Goal: Information Seeking & Learning: Compare options

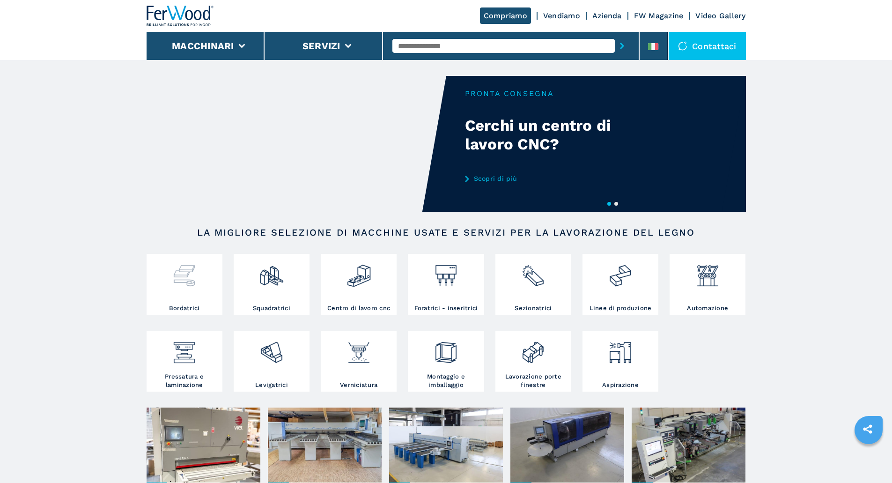
click at [200, 295] on div at bounding box center [184, 280] width 71 height 48
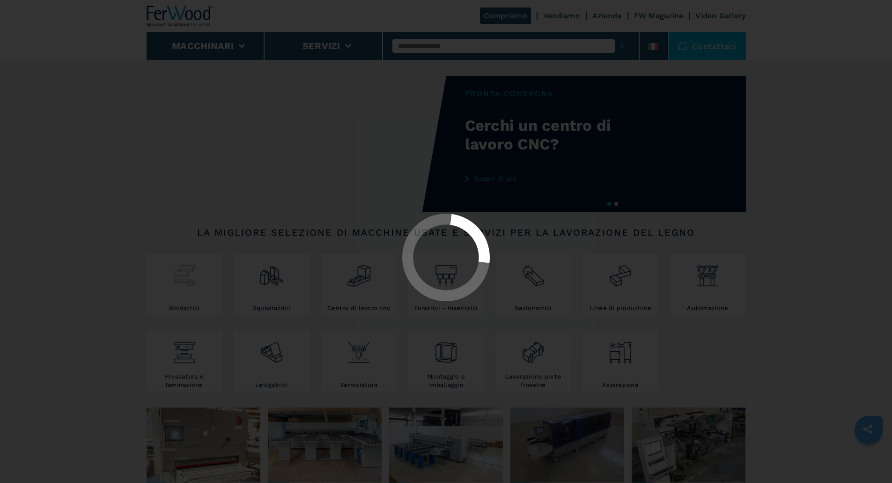
select select "**********"
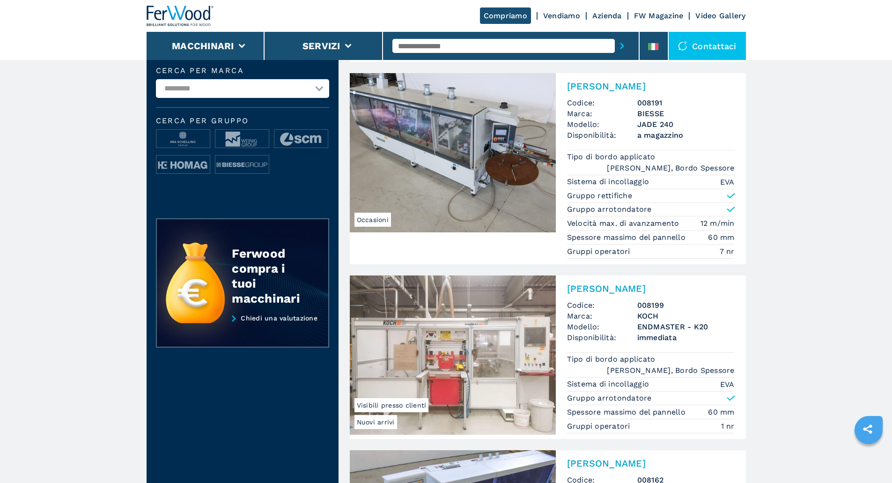
scroll to position [250, 0]
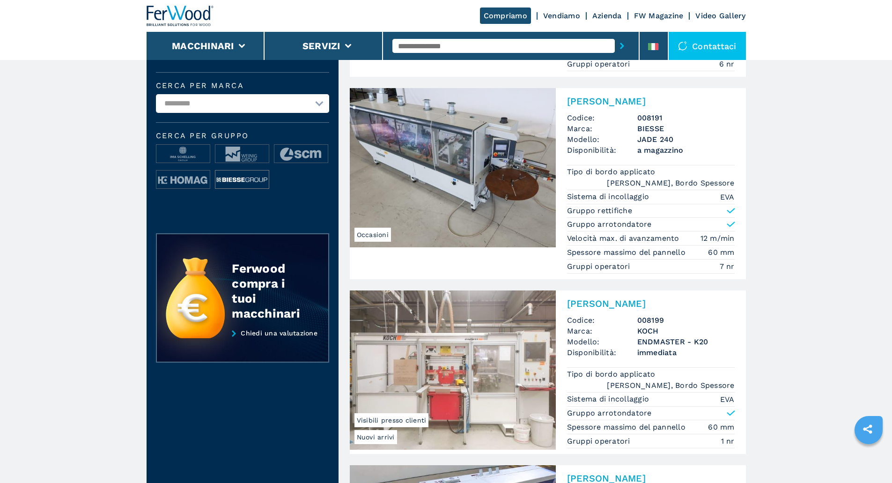
click at [242, 189] on img at bounding box center [241, 179] width 53 height 19
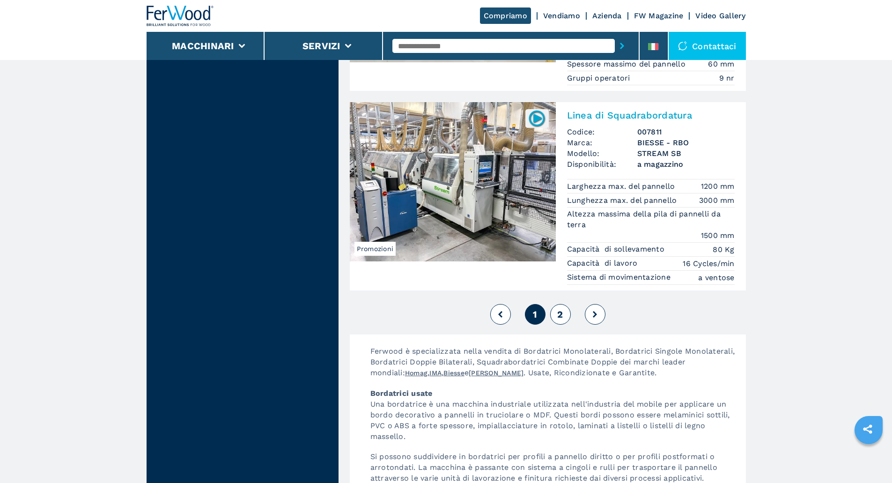
scroll to position [2373, 0]
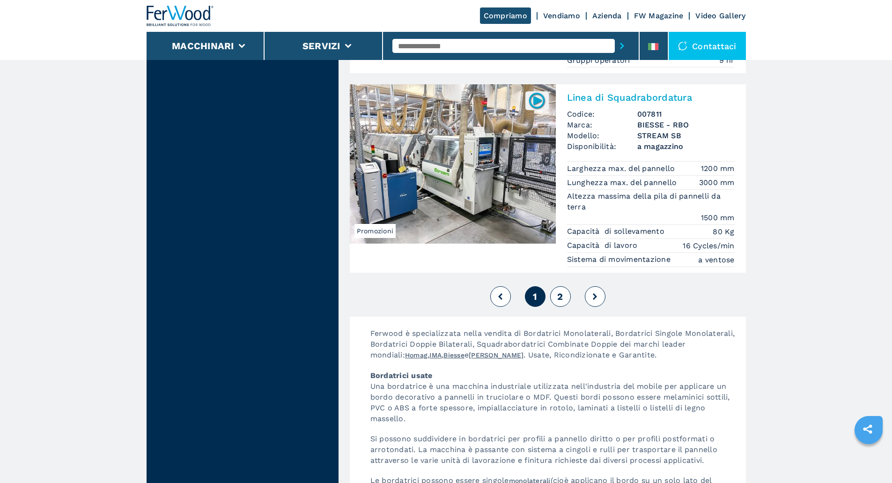
click at [561, 291] on span "2" at bounding box center [560, 296] width 6 height 11
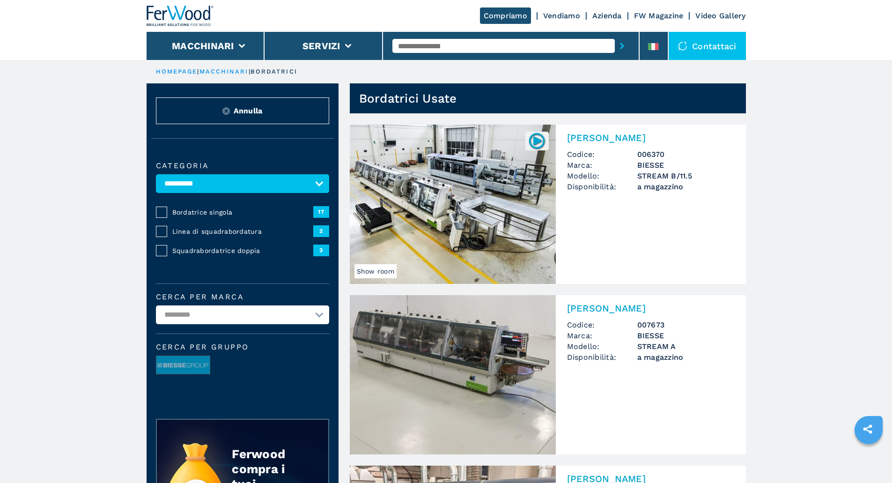
click at [474, 233] on img at bounding box center [453, 204] width 206 height 159
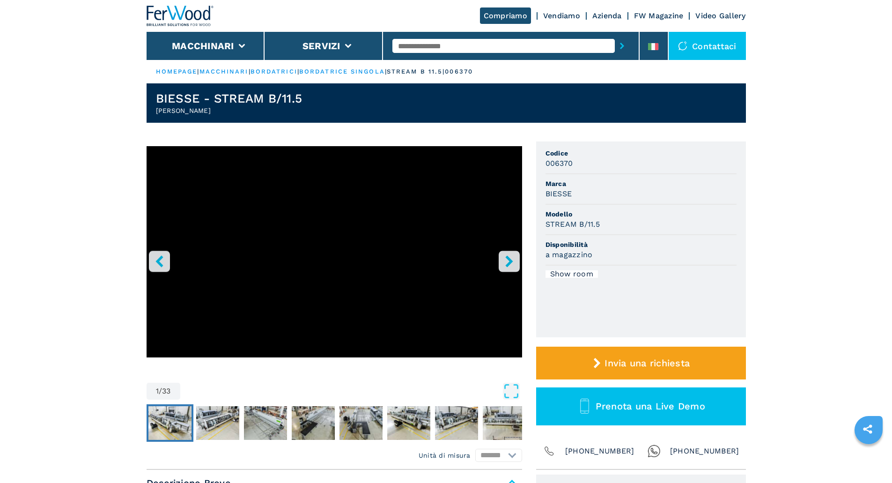
click at [170, 417] on img "Go to Slide 2" at bounding box center [169, 423] width 43 height 34
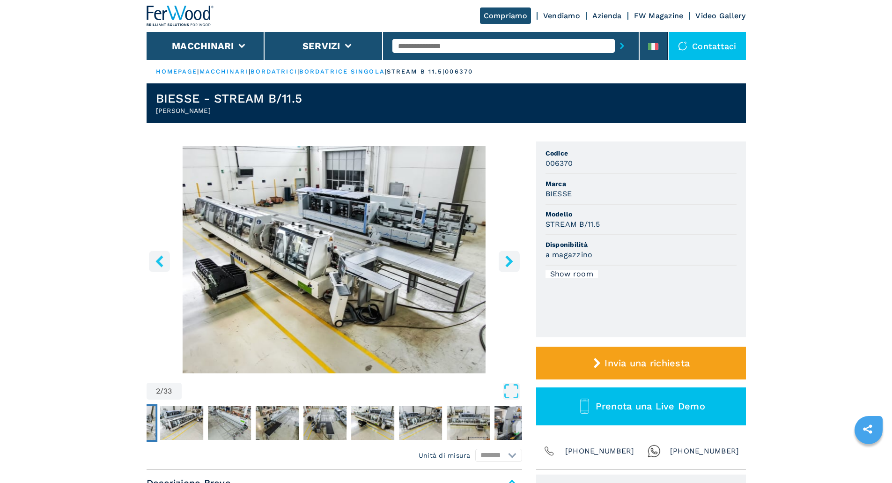
click at [381, 305] on img "Go to Slide 2" at bounding box center [335, 259] width 376 height 227
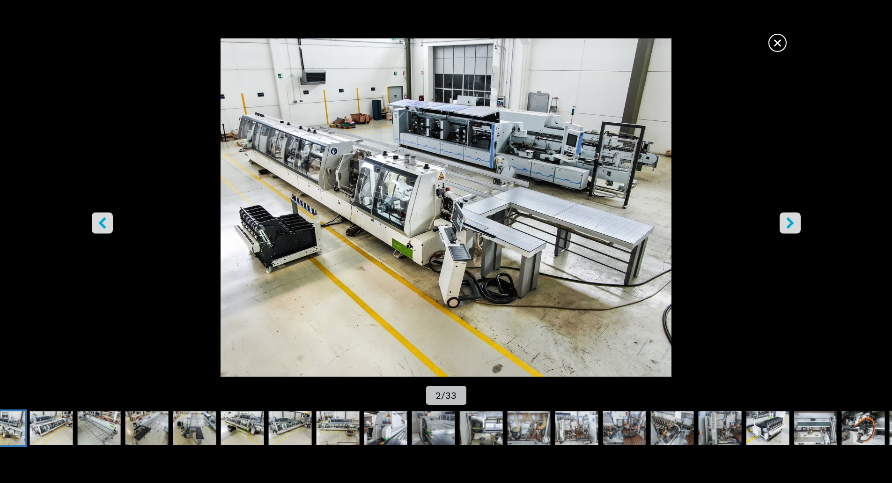
click at [794, 223] on icon "right-button" at bounding box center [791, 223] width 12 height 12
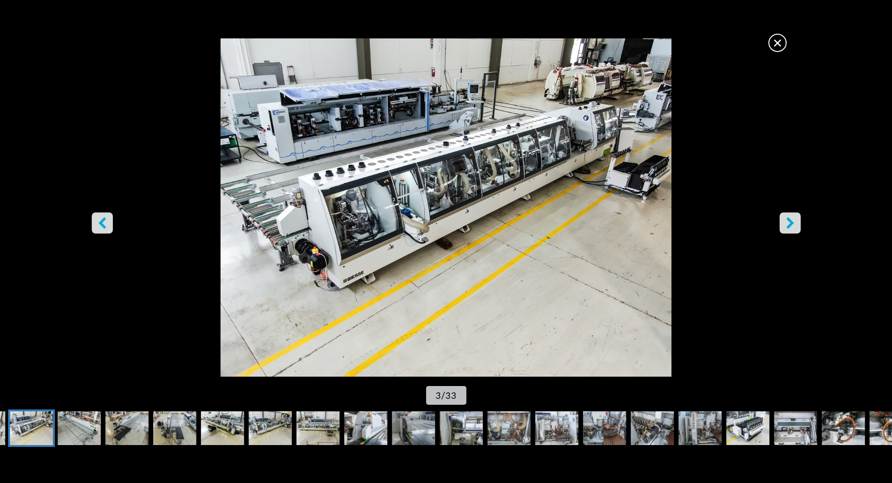
click at [794, 223] on icon "right-button" at bounding box center [791, 223] width 12 height 12
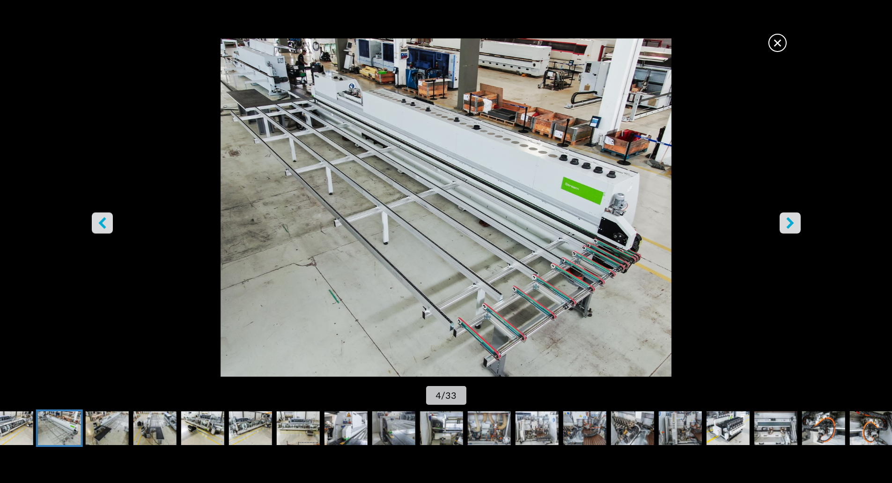
click at [794, 223] on icon "right-button" at bounding box center [791, 223] width 12 height 12
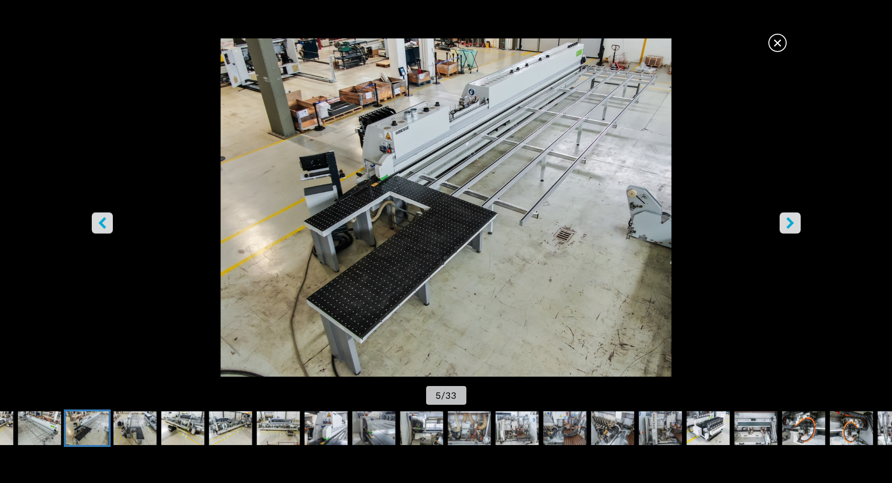
click at [794, 223] on icon "right-button" at bounding box center [791, 223] width 12 height 12
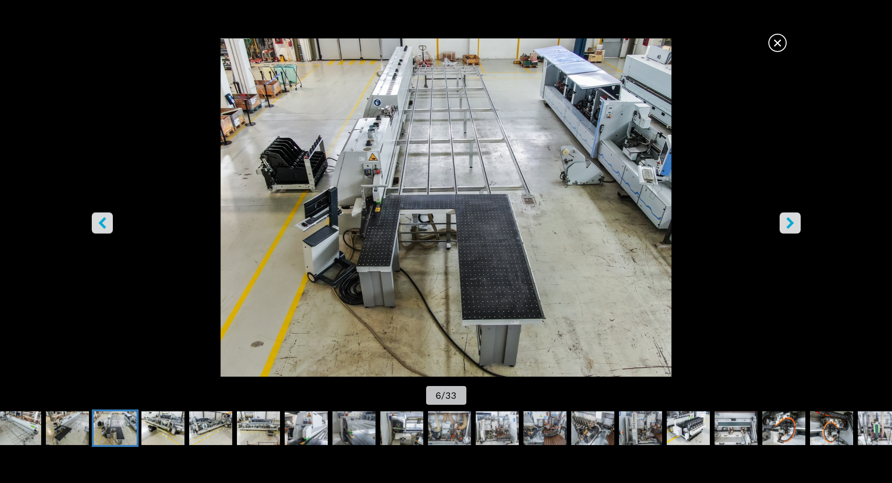
click at [794, 223] on icon "right-button" at bounding box center [791, 223] width 12 height 12
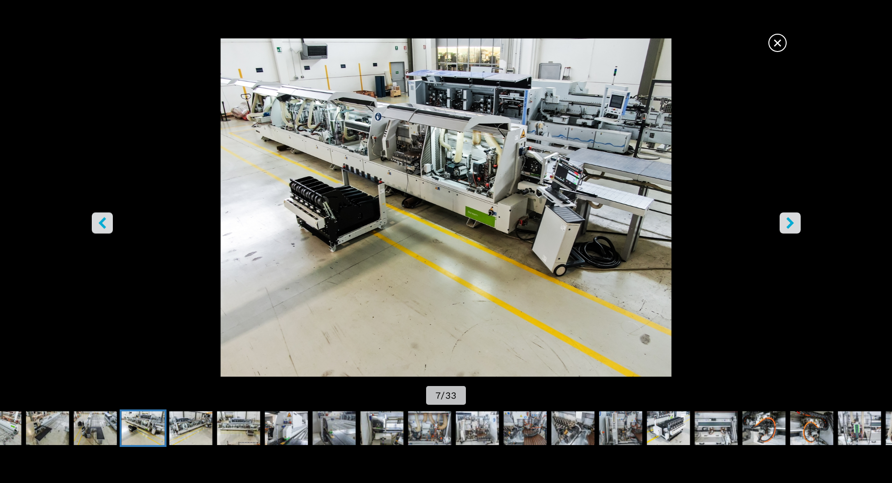
click at [794, 223] on icon "right-button" at bounding box center [791, 223] width 12 height 12
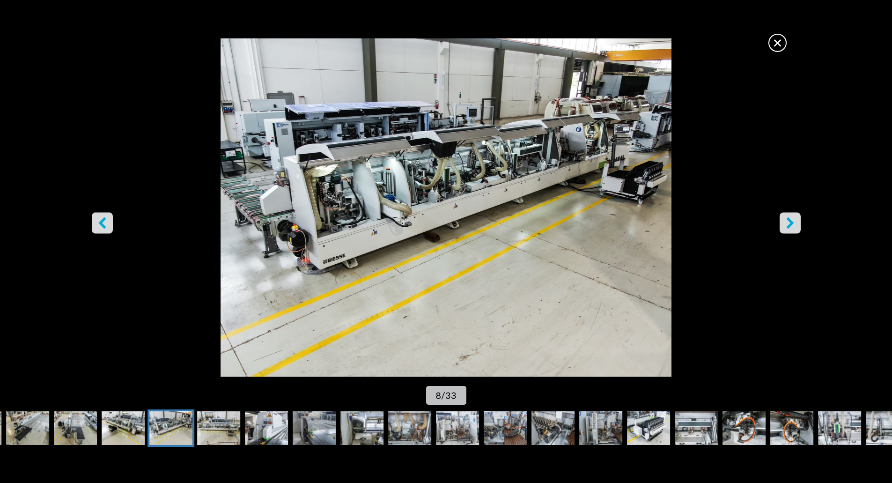
click at [794, 223] on icon "right-button" at bounding box center [791, 223] width 12 height 12
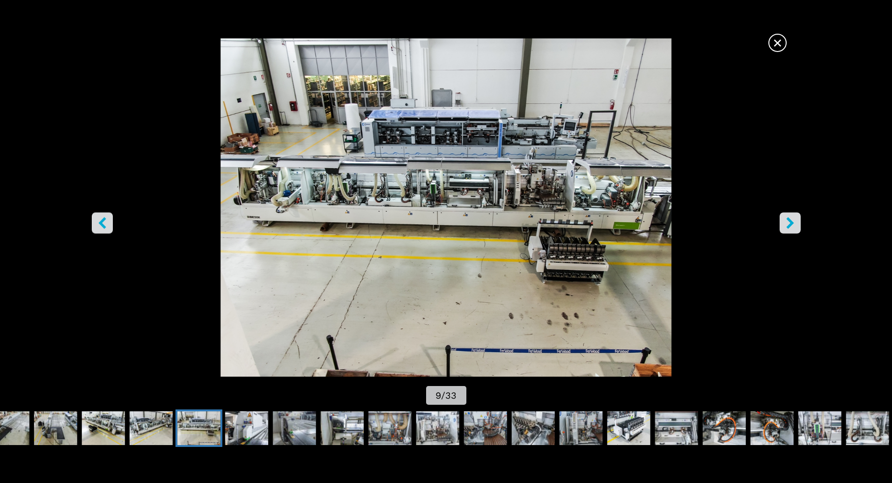
click at [794, 223] on icon "right-button" at bounding box center [791, 223] width 12 height 12
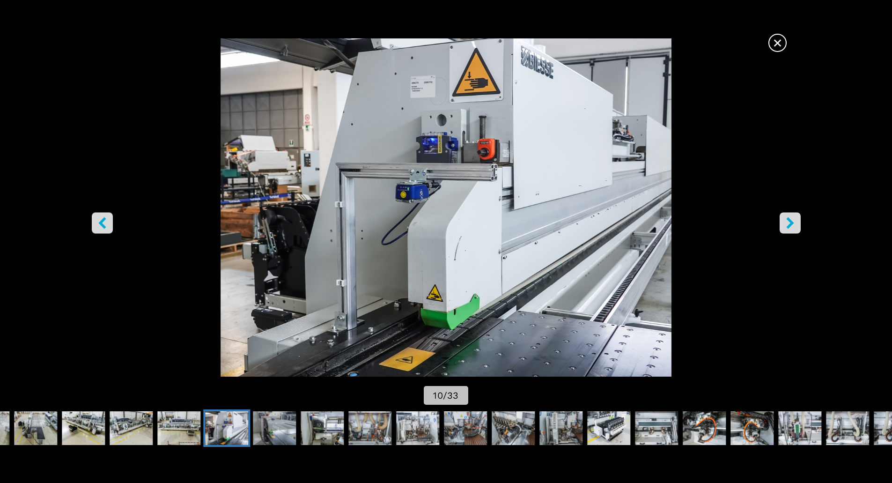
click at [794, 223] on icon "right-button" at bounding box center [791, 223] width 12 height 12
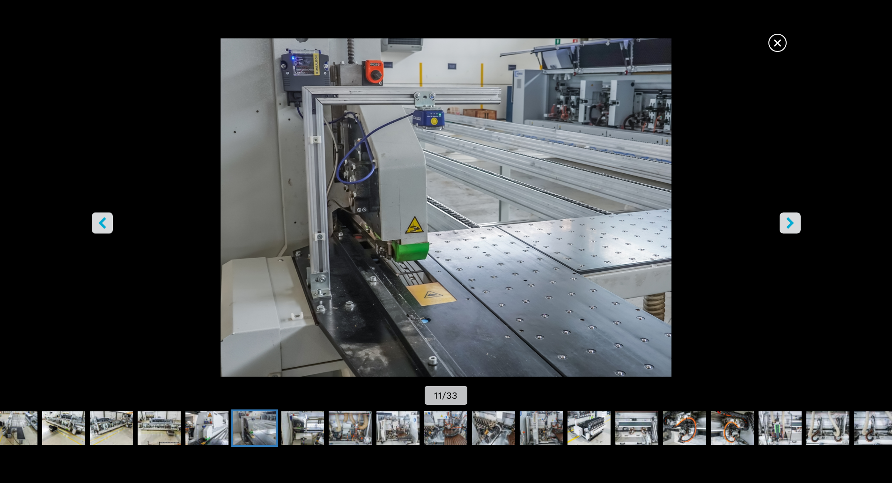
click at [794, 223] on icon "right-button" at bounding box center [791, 223] width 12 height 12
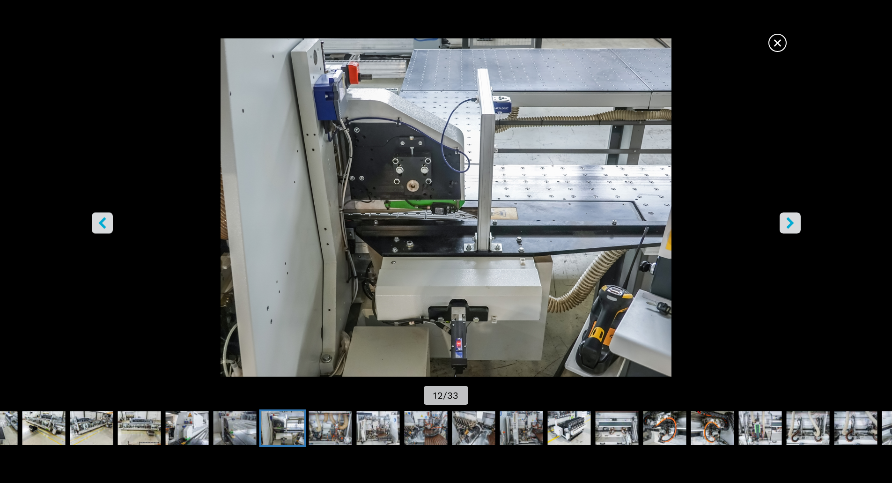
click at [794, 223] on icon "right-button" at bounding box center [791, 223] width 12 height 12
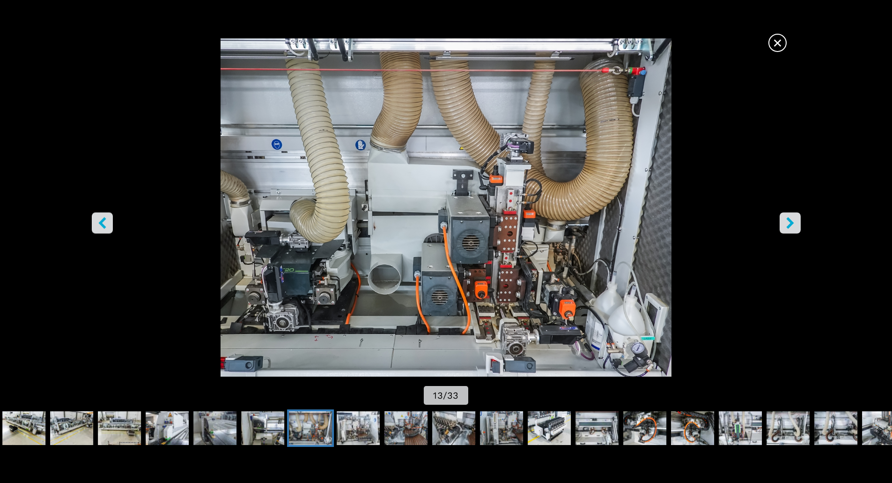
click at [794, 223] on icon "right-button" at bounding box center [791, 223] width 12 height 12
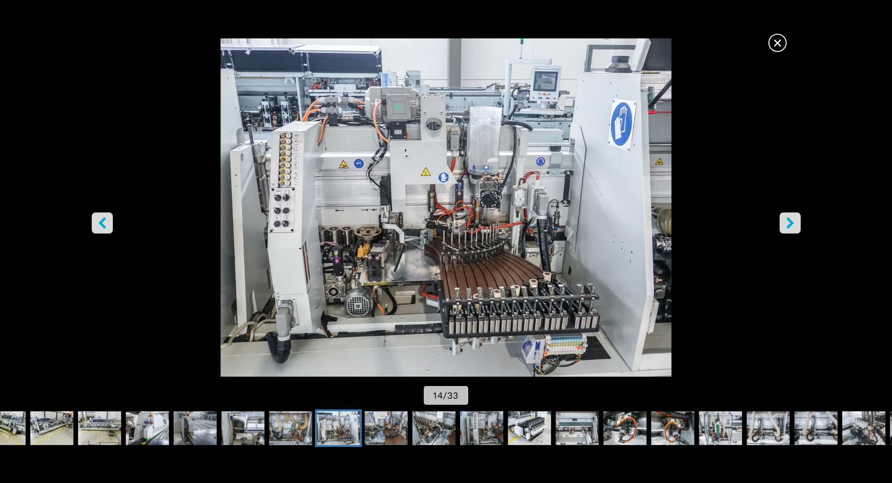
click at [779, 42] on span "×" at bounding box center [778, 41] width 16 height 16
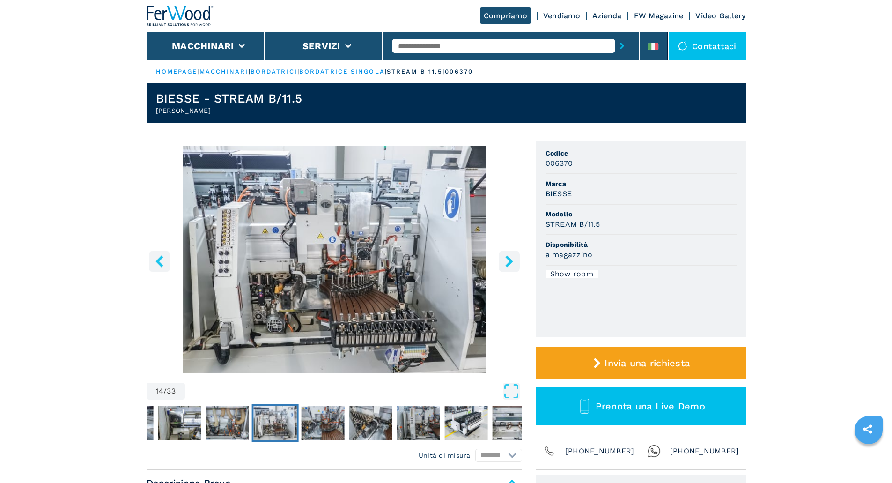
click at [417, 49] on input "text" at bounding box center [504, 46] width 222 height 14
type input "****"
click at [615, 35] on button "submit-button" at bounding box center [622, 46] width 15 height 22
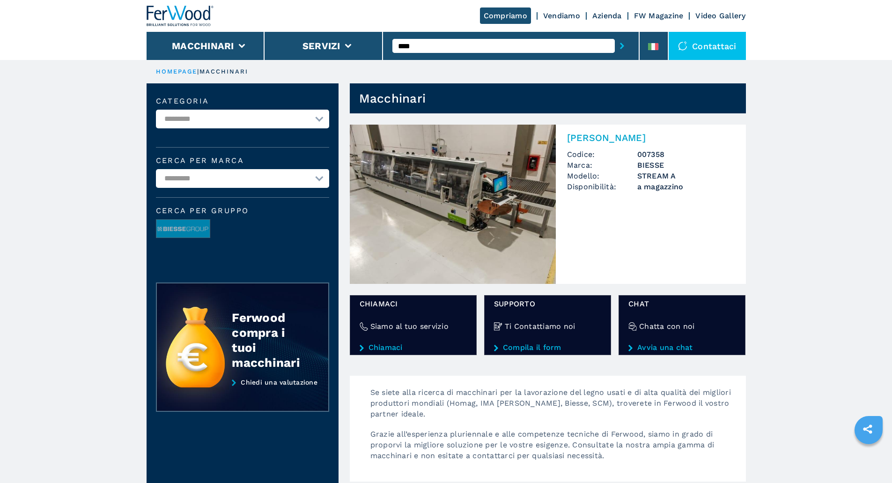
click at [450, 234] on img at bounding box center [453, 204] width 206 height 159
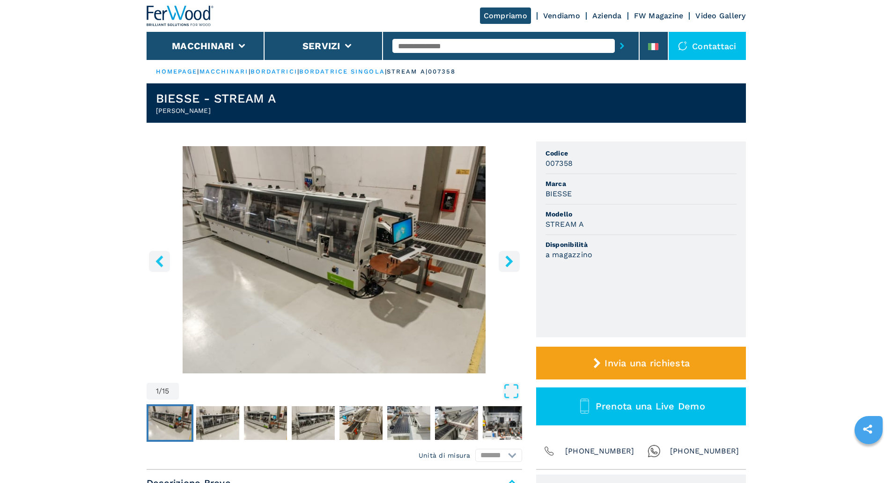
click at [347, 280] on img "Go to Slide 1" at bounding box center [335, 259] width 376 height 227
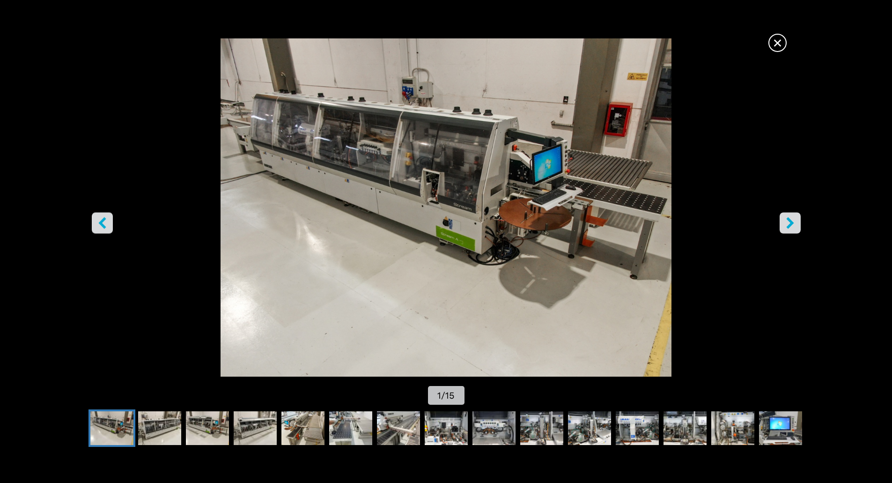
click at [792, 226] on icon "right-button" at bounding box center [791, 223] width 12 height 12
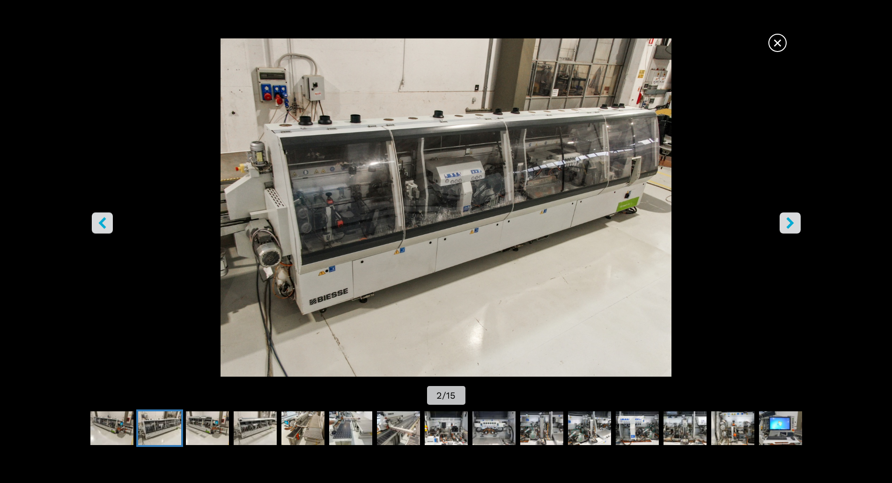
click at [792, 227] on icon "right-button" at bounding box center [791, 223] width 12 height 12
click at [792, 223] on icon "right-button" at bounding box center [789, 223] width 7 height 12
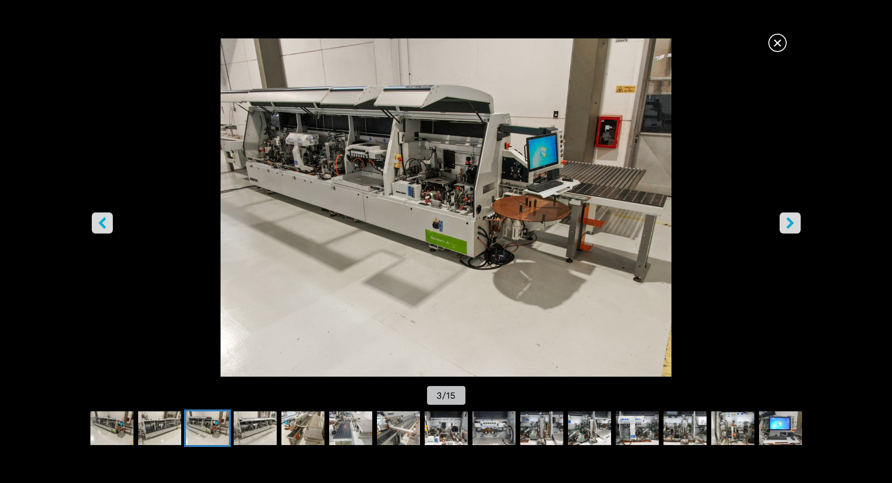
click at [792, 224] on icon "right-button" at bounding box center [789, 223] width 7 height 12
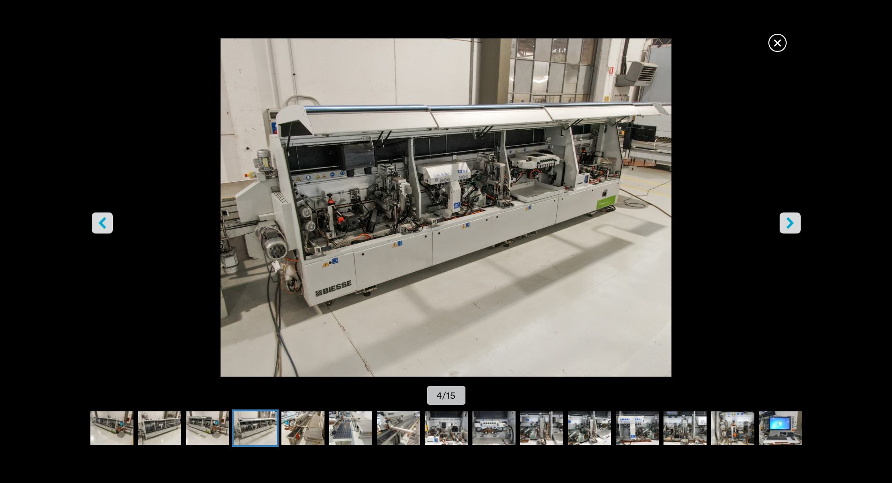
click at [792, 224] on icon "right-button" at bounding box center [789, 223] width 7 height 12
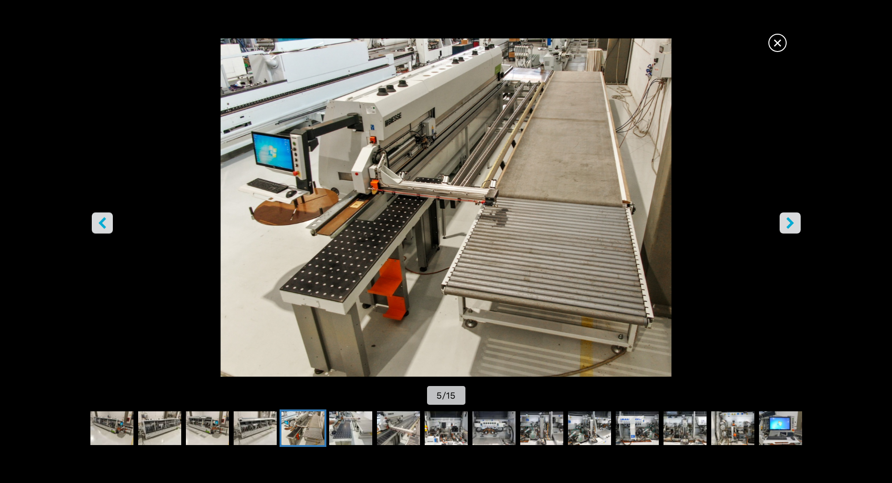
click at [792, 224] on icon "right-button" at bounding box center [789, 223] width 7 height 12
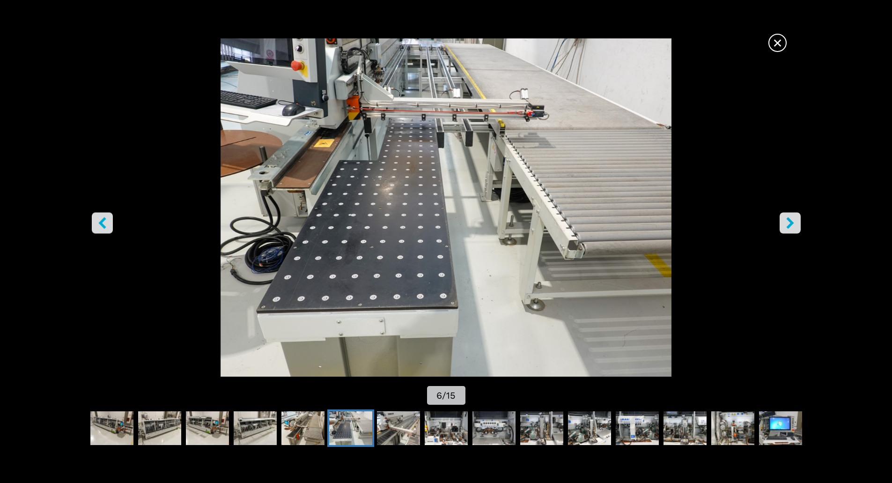
click at [792, 224] on icon "right-button" at bounding box center [789, 223] width 7 height 12
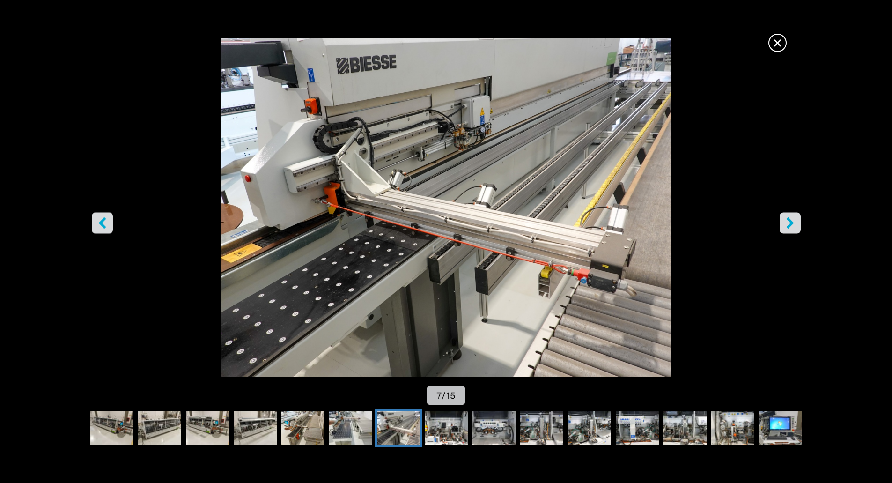
click at [792, 224] on icon "right-button" at bounding box center [789, 223] width 7 height 12
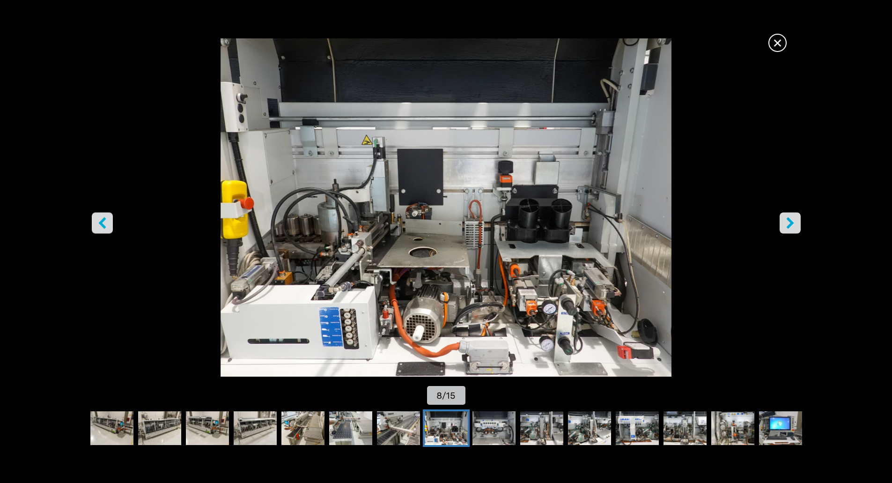
click at [791, 219] on icon "right-button" at bounding box center [791, 223] width 12 height 12
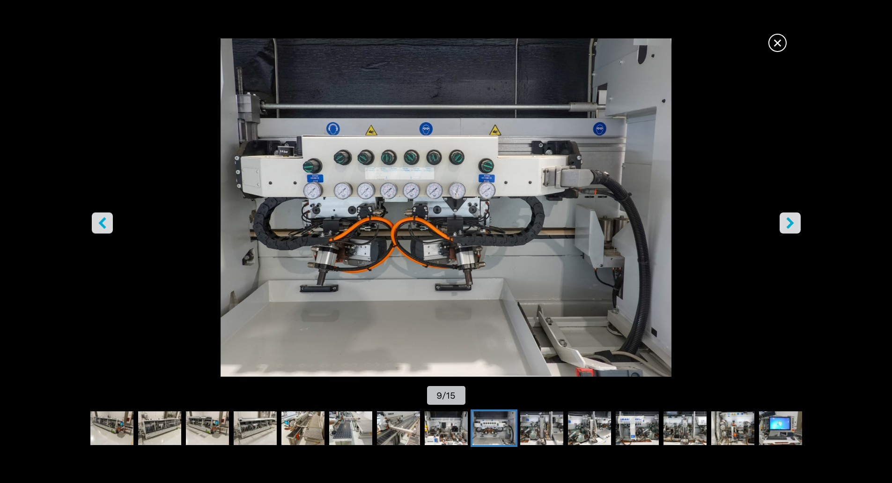
click at [791, 219] on icon "right-button" at bounding box center [791, 223] width 12 height 12
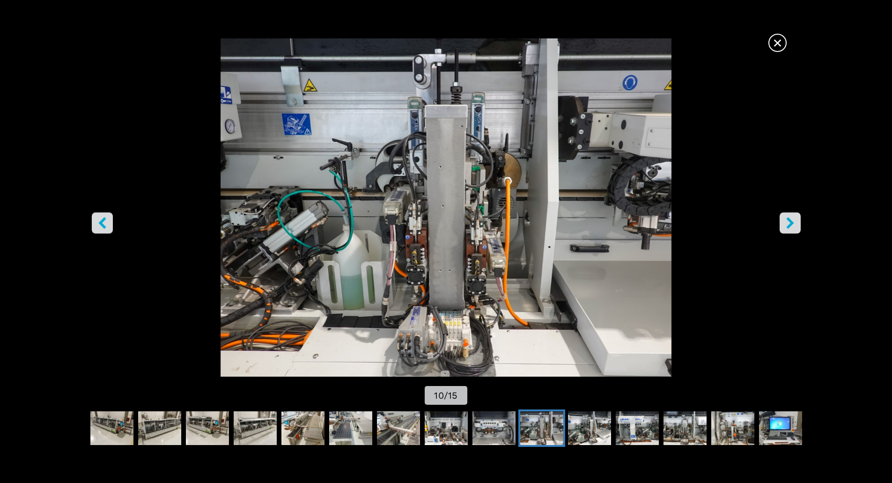
click at [791, 219] on icon "right-button" at bounding box center [791, 223] width 12 height 12
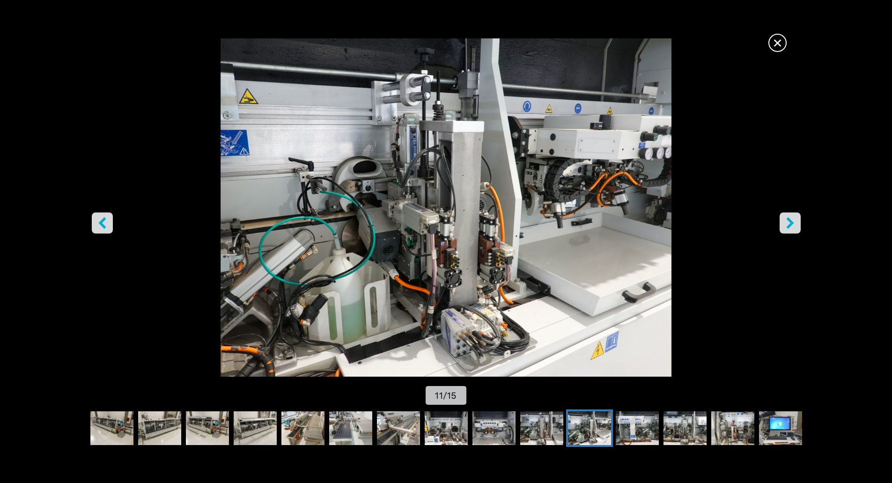
click at [791, 219] on icon "right-button" at bounding box center [791, 223] width 12 height 12
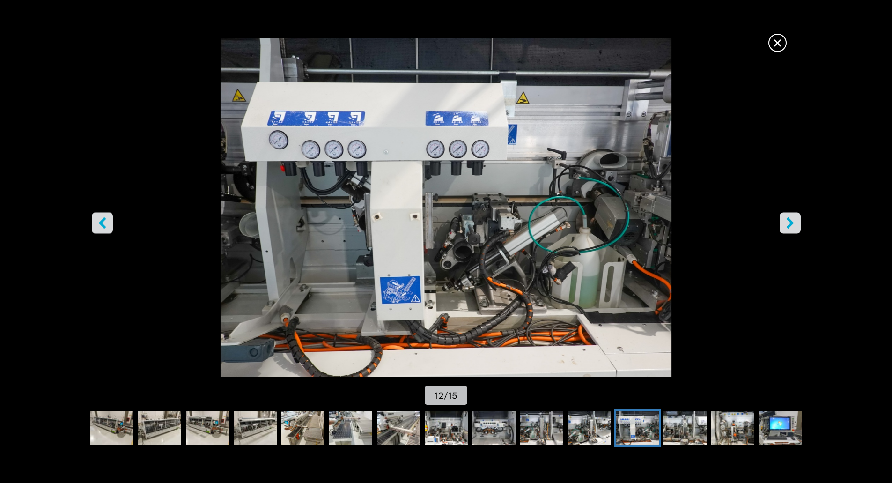
click at [791, 219] on icon "right-button" at bounding box center [791, 223] width 12 height 12
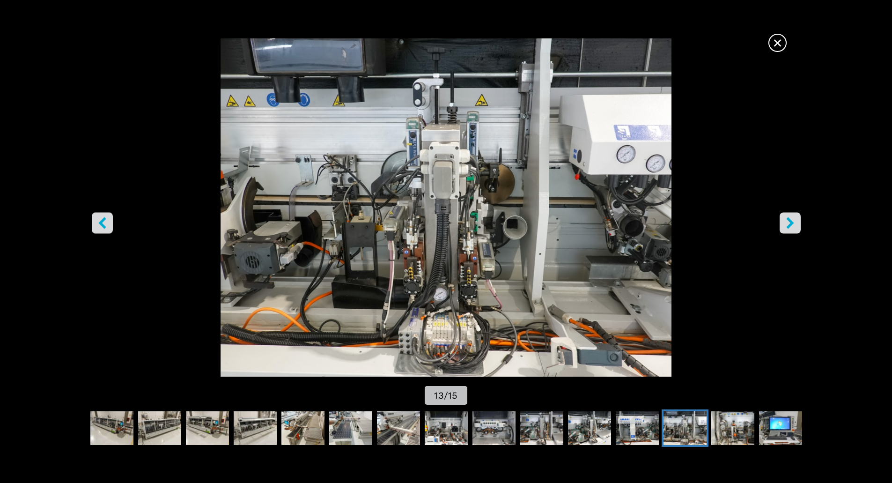
click at [791, 219] on icon "right-button" at bounding box center [791, 223] width 12 height 12
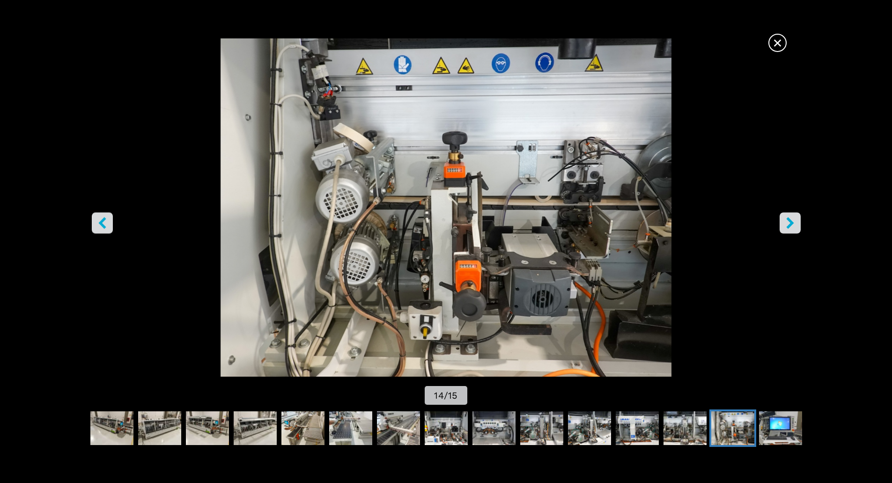
click at [791, 219] on icon "right-button" at bounding box center [791, 223] width 12 height 12
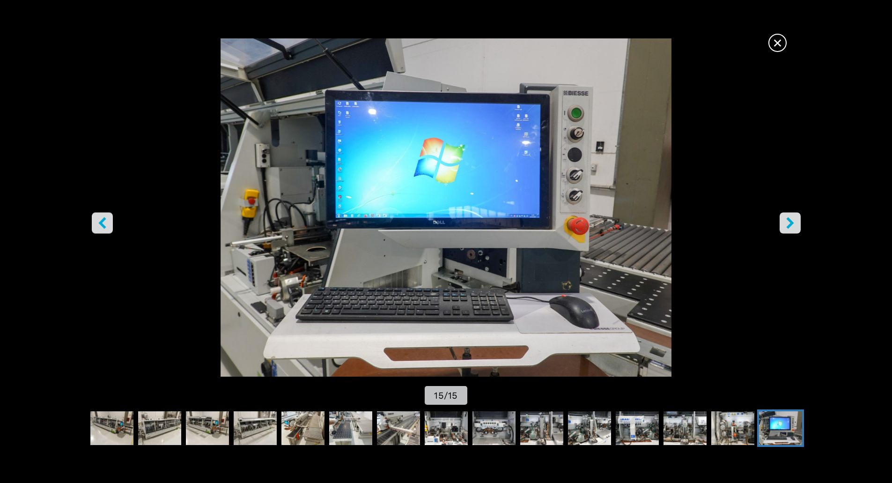
click at [99, 222] on icon "left-button" at bounding box center [101, 223] width 7 height 12
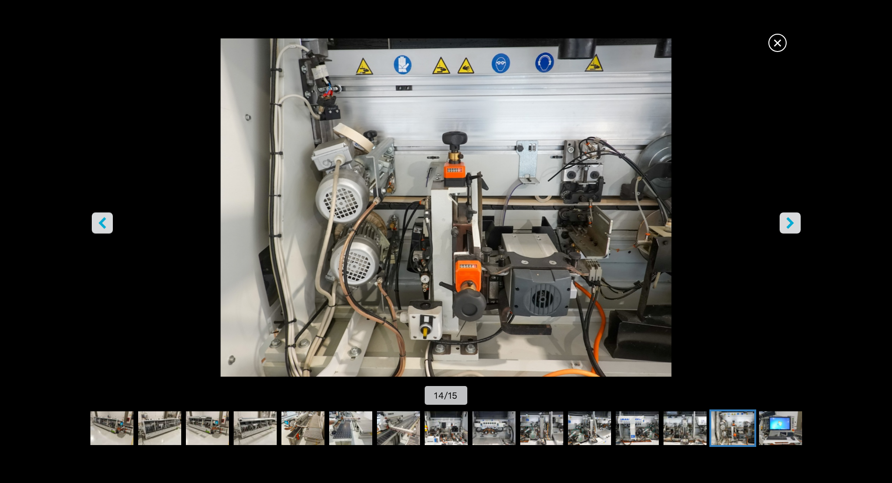
click at [100, 223] on icon "left-button" at bounding box center [101, 223] width 7 height 12
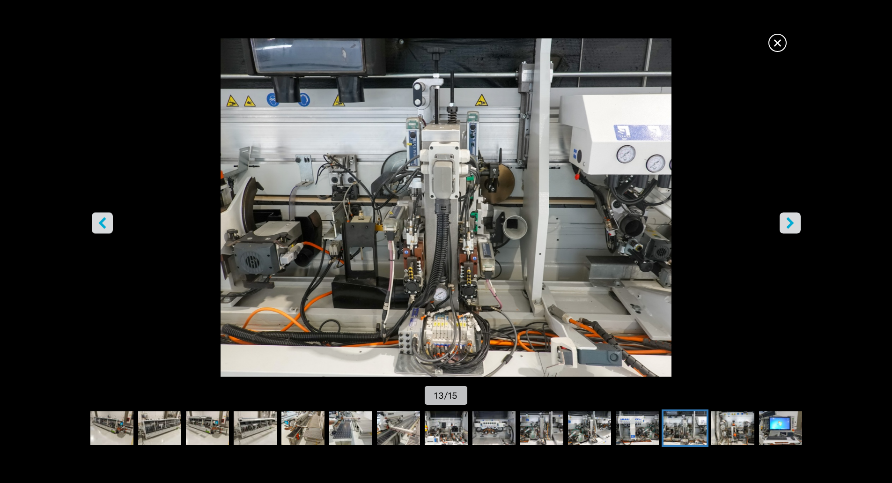
click at [105, 223] on icon "left-button" at bounding box center [102, 223] width 12 height 12
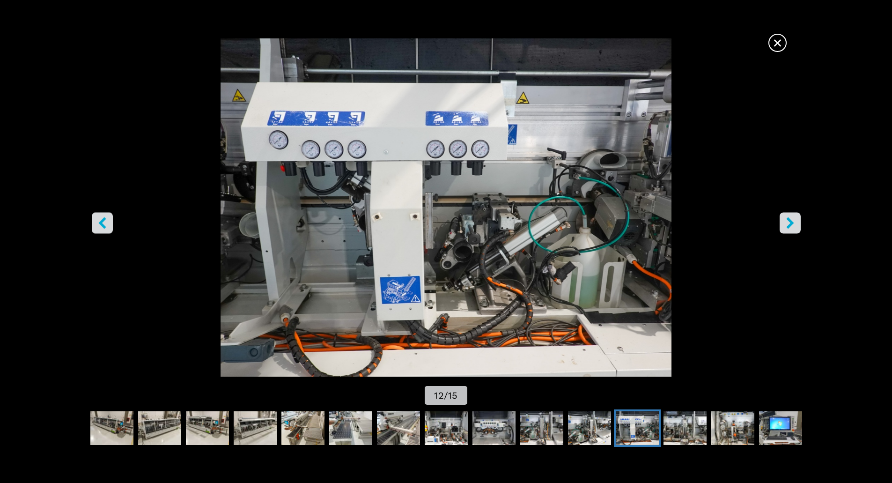
click at [111, 224] on button "left-button" at bounding box center [102, 222] width 21 height 21
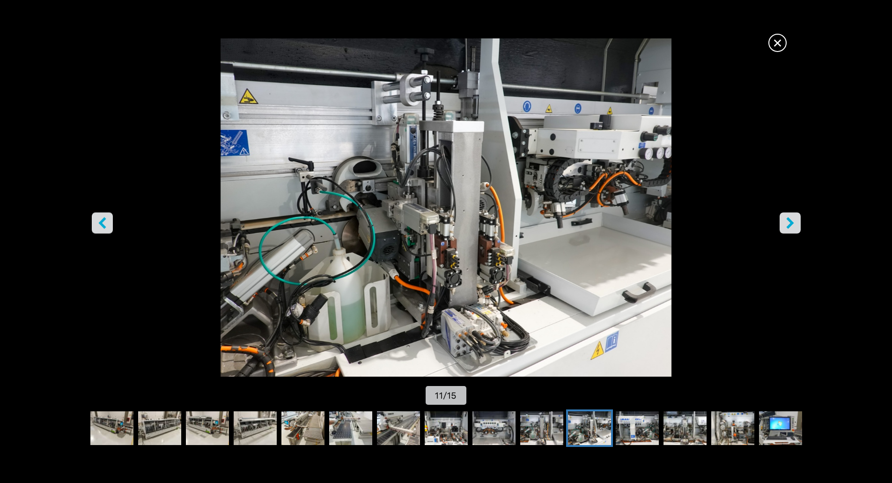
click at [111, 224] on button "left-button" at bounding box center [102, 222] width 21 height 21
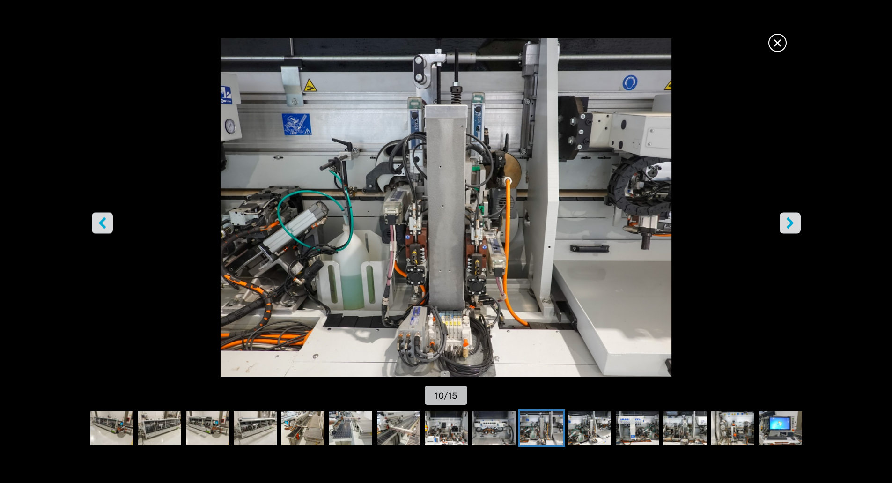
click at [111, 224] on button "left-button" at bounding box center [102, 222] width 21 height 21
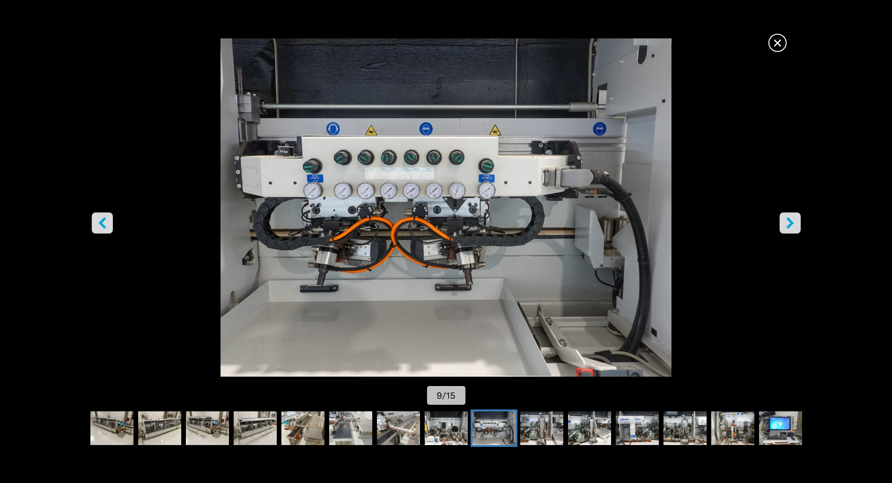
click at [111, 221] on button "left-button" at bounding box center [102, 222] width 21 height 21
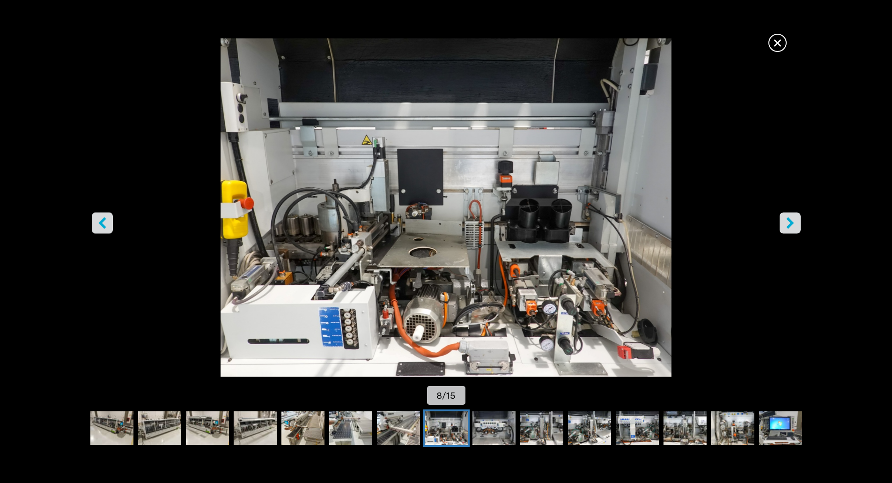
click at [782, 45] on span "×" at bounding box center [778, 41] width 16 height 16
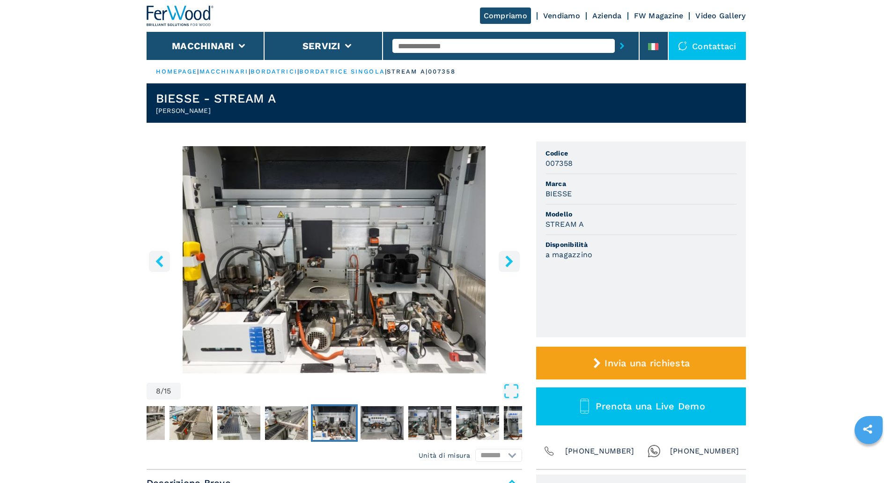
click at [437, 48] on input "text" at bounding box center [504, 46] width 222 height 14
type input "****"
click at [615, 35] on button "submit-button" at bounding box center [622, 46] width 15 height 22
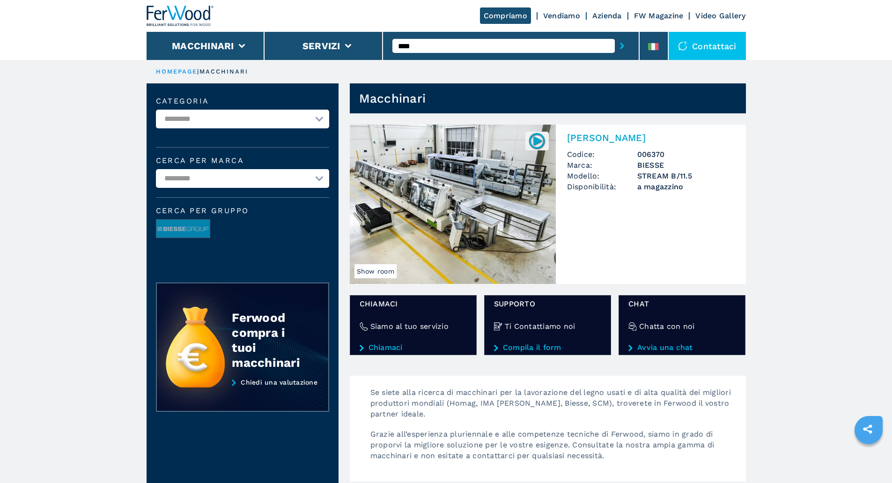
click at [419, 202] on img at bounding box center [453, 204] width 206 height 159
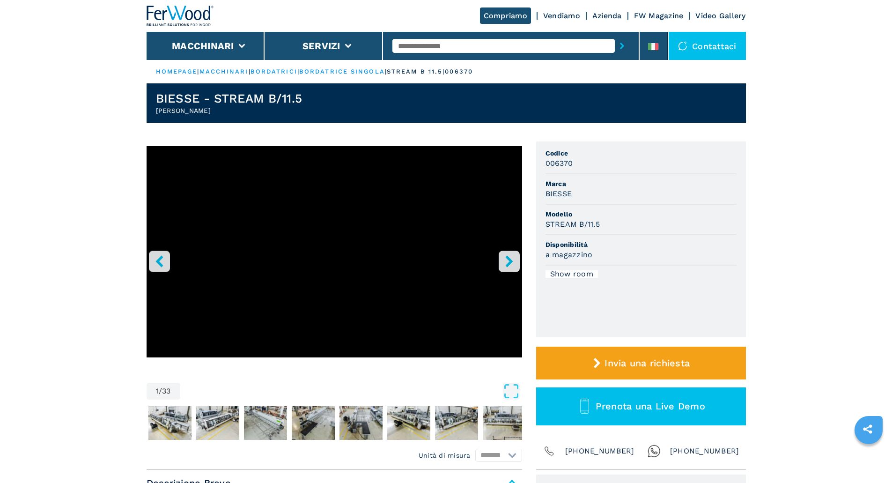
click at [510, 262] on icon "right-button" at bounding box center [508, 261] width 7 height 12
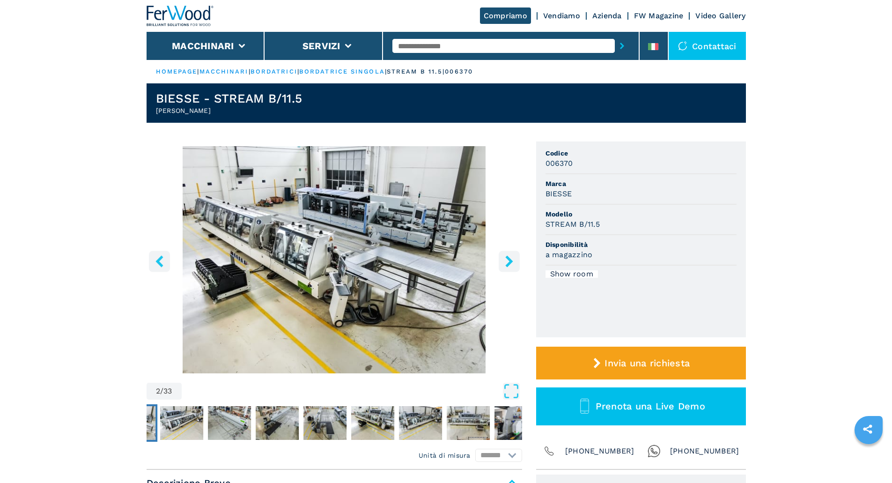
click at [510, 262] on icon "right-button" at bounding box center [508, 261] width 7 height 12
click at [509, 259] on icon "right-button" at bounding box center [508, 261] width 7 height 12
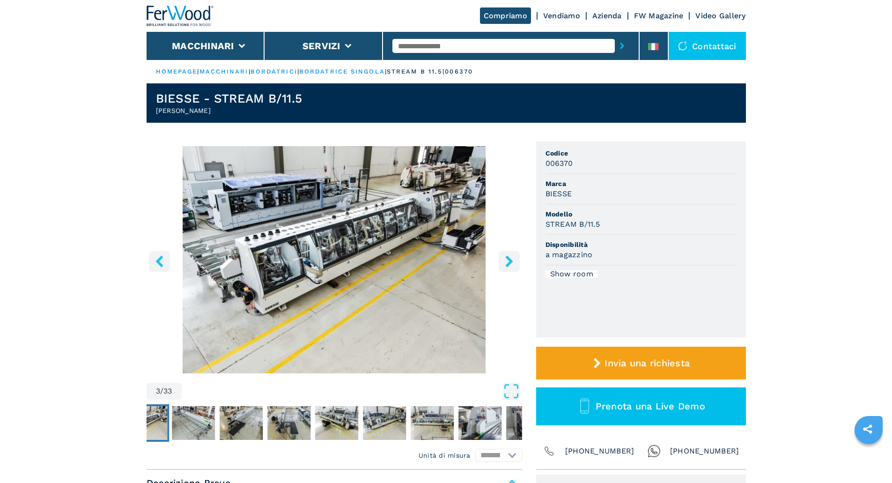
click at [509, 259] on icon "right-button" at bounding box center [508, 261] width 7 height 12
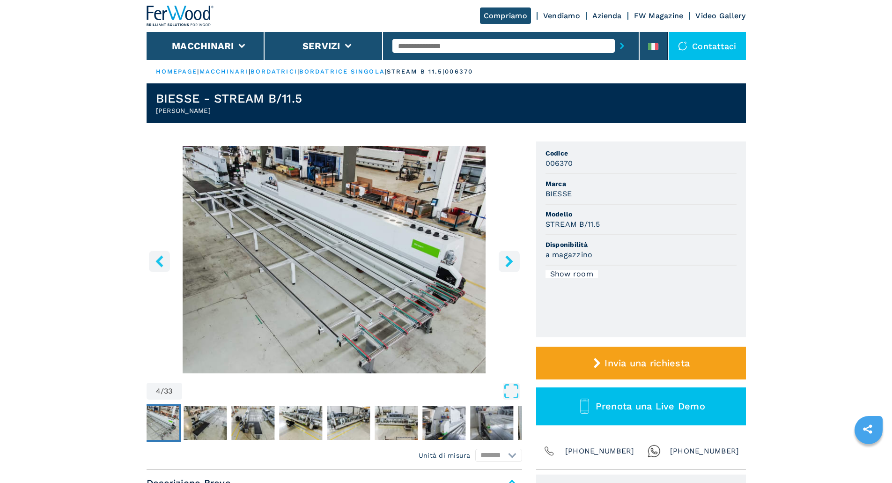
click at [509, 259] on icon "right-button" at bounding box center [508, 261] width 7 height 12
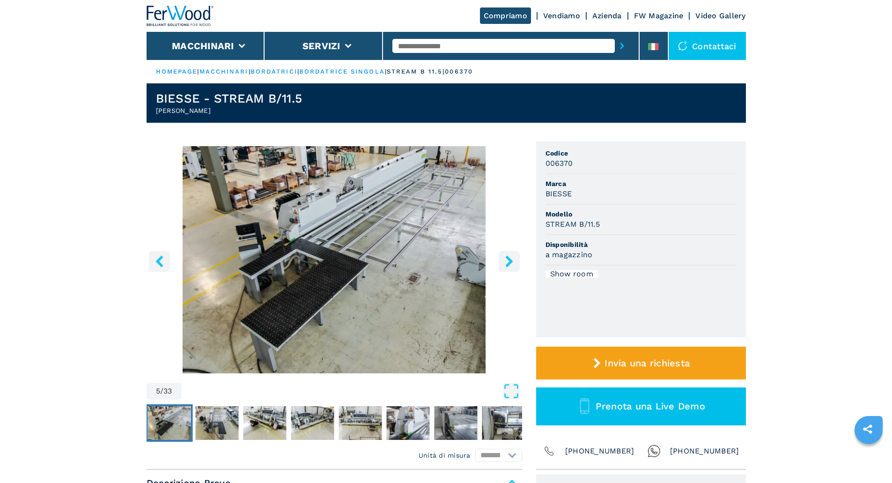
click at [509, 259] on icon "right-button" at bounding box center [508, 261] width 7 height 12
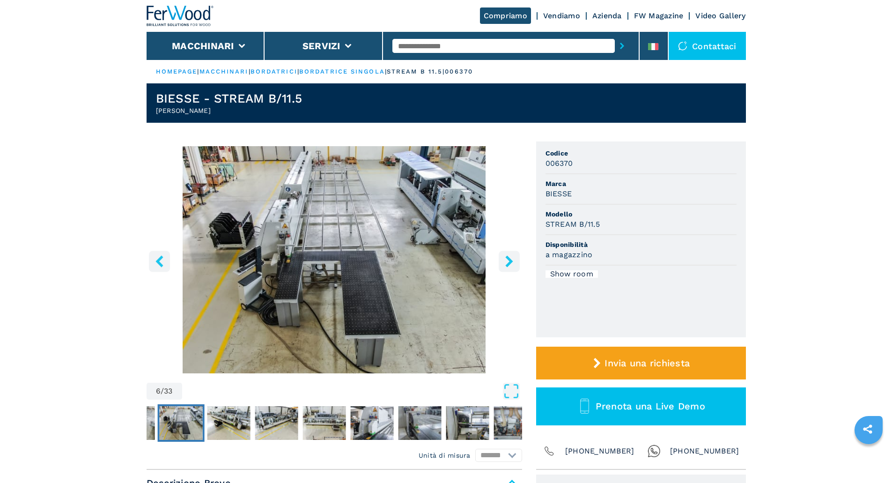
click at [509, 259] on icon "right-button" at bounding box center [508, 261] width 7 height 12
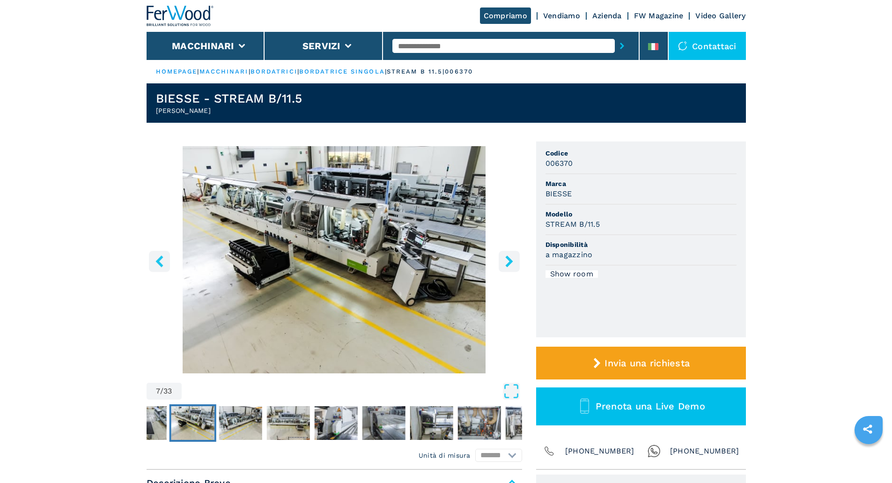
click at [509, 259] on icon "right-button" at bounding box center [508, 261] width 7 height 12
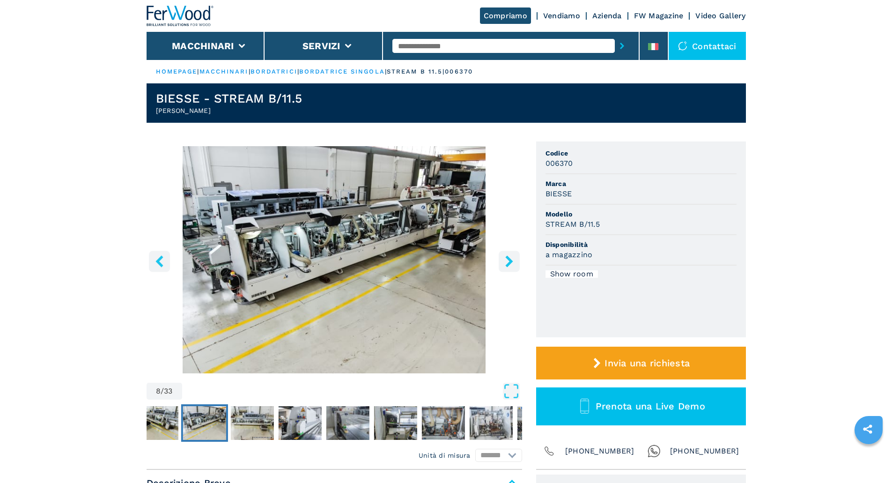
click at [509, 259] on icon "right-button" at bounding box center [508, 261] width 7 height 12
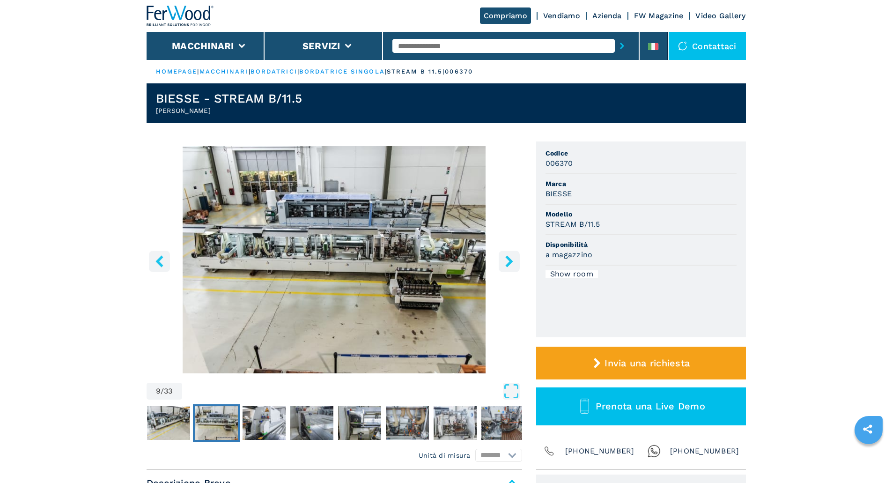
click at [509, 259] on icon "right-button" at bounding box center [508, 261] width 7 height 12
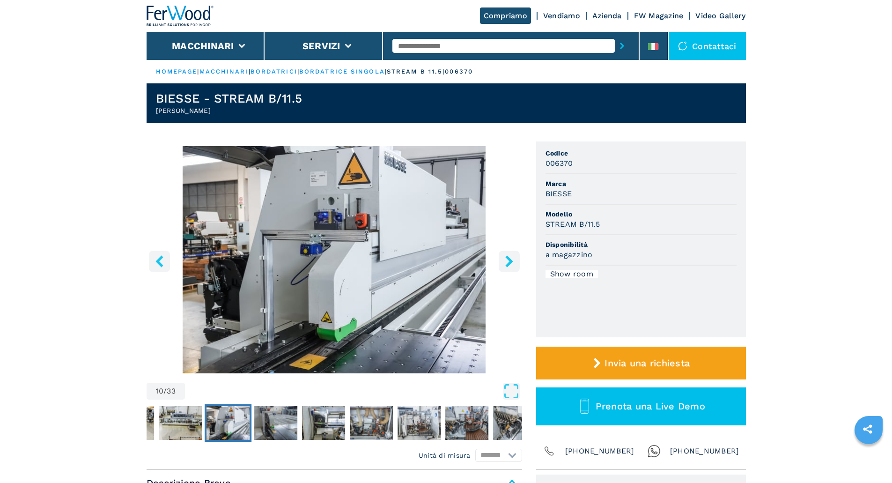
click at [509, 259] on icon "right-button" at bounding box center [508, 261] width 7 height 12
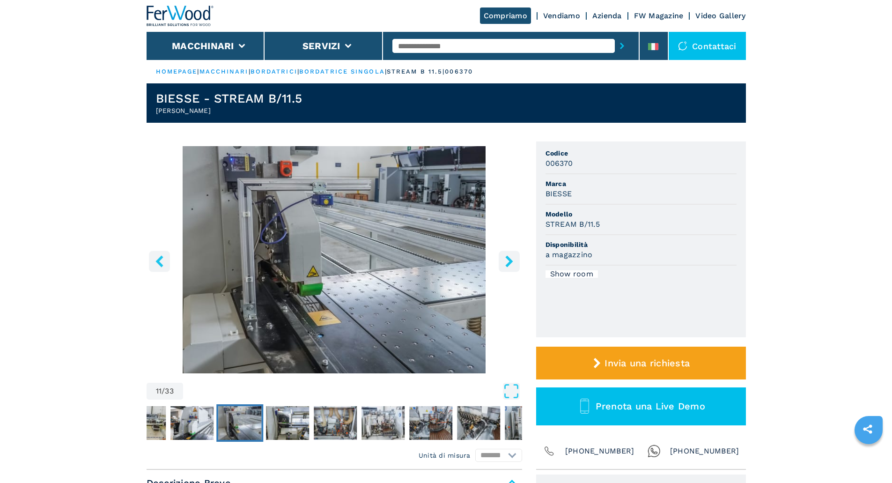
click at [509, 259] on icon "right-button" at bounding box center [508, 261] width 7 height 12
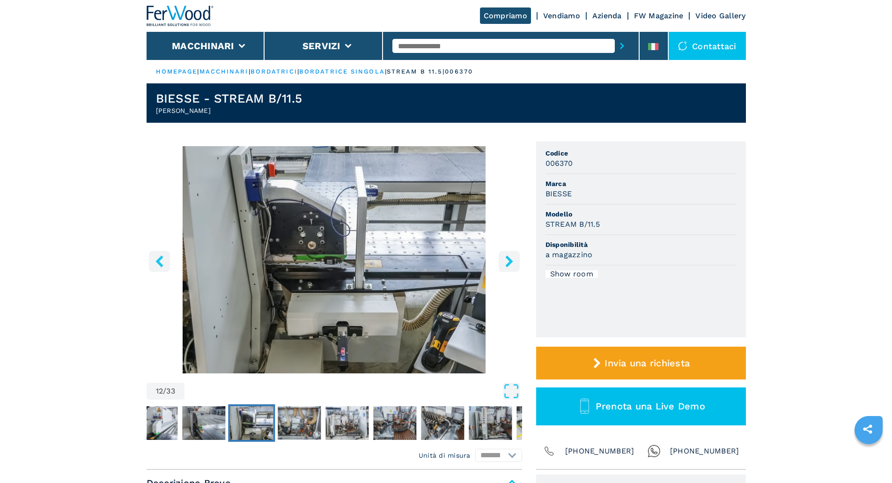
click at [509, 259] on icon "right-button" at bounding box center [508, 261] width 7 height 12
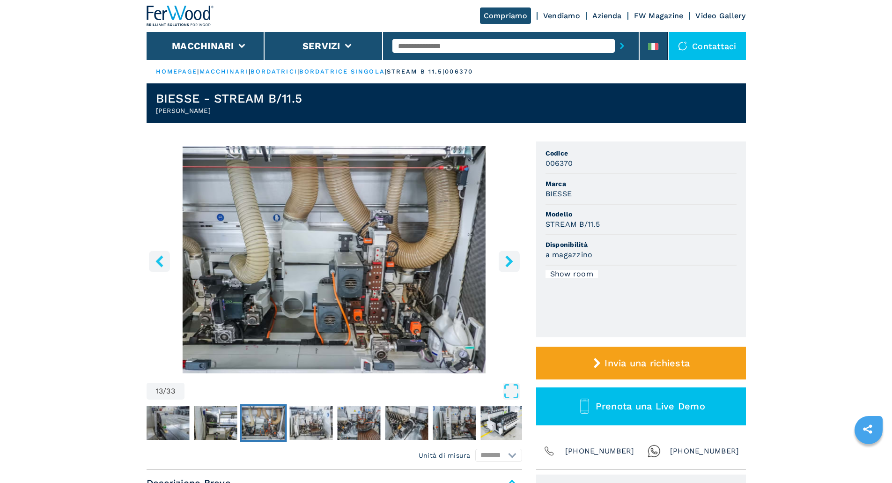
click at [511, 257] on icon "right-button" at bounding box center [510, 261] width 12 height 12
